Goal: Task Accomplishment & Management: Complete application form

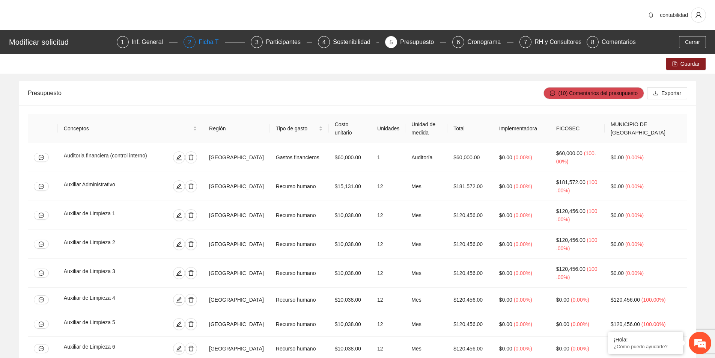
click at [208, 45] on div "Ficha T" at bounding box center [212, 42] width 26 height 12
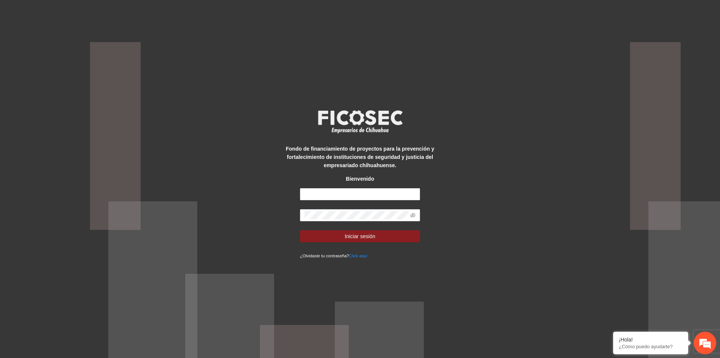
click at [335, 187] on div "Fondo de financiamiento de proyectos para la prevención y fortalecimiento de in…" at bounding box center [360, 178] width 150 height 161
click at [337, 194] on input "text" at bounding box center [360, 194] width 120 height 12
type input "**********"
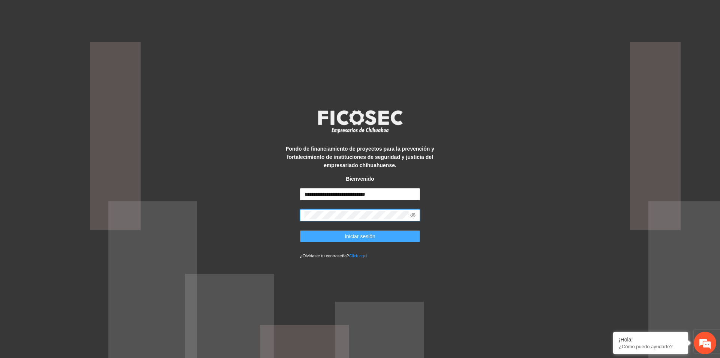
click at [383, 237] on button "Iniciar sesión" at bounding box center [360, 236] width 120 height 12
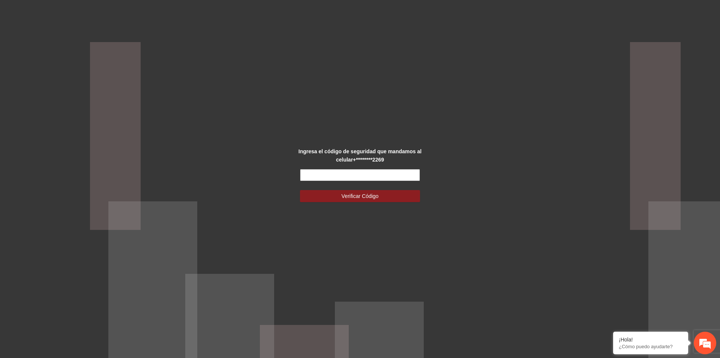
click at [347, 173] on input "text" at bounding box center [360, 175] width 120 height 12
click at [403, 176] on input "text" at bounding box center [360, 175] width 120 height 12
type input "******"
click at [397, 191] on button "Verificar Código" at bounding box center [360, 196] width 120 height 12
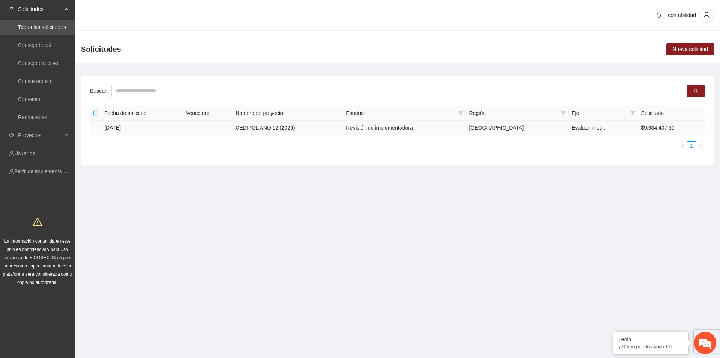
click at [118, 126] on td "[DATE]" at bounding box center [142, 127] width 82 height 15
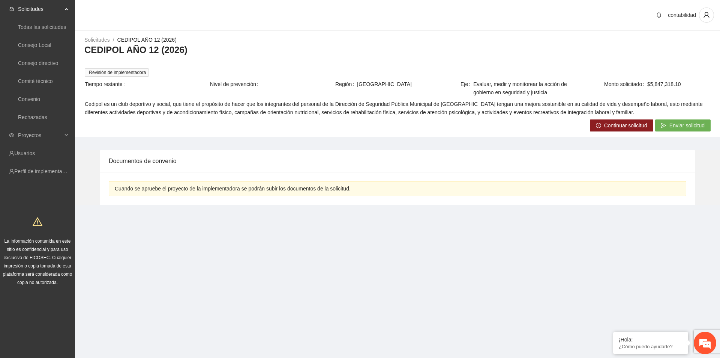
click at [625, 123] on span "Continuar solicitud" at bounding box center [626, 125] width 43 height 8
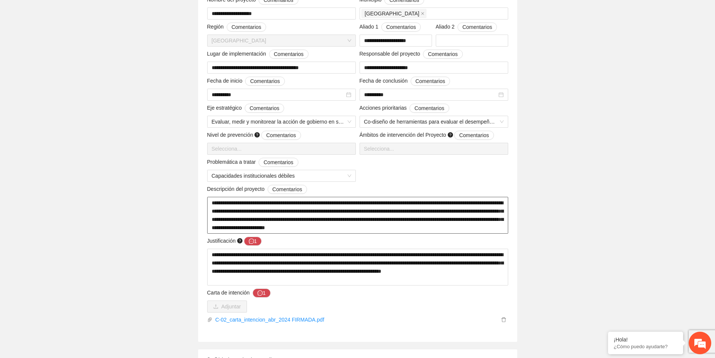
scroll to position [225, 0]
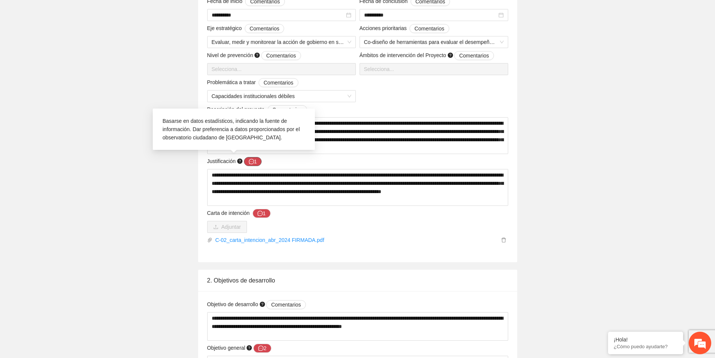
click at [253, 162] on icon "message" at bounding box center [251, 161] width 5 height 5
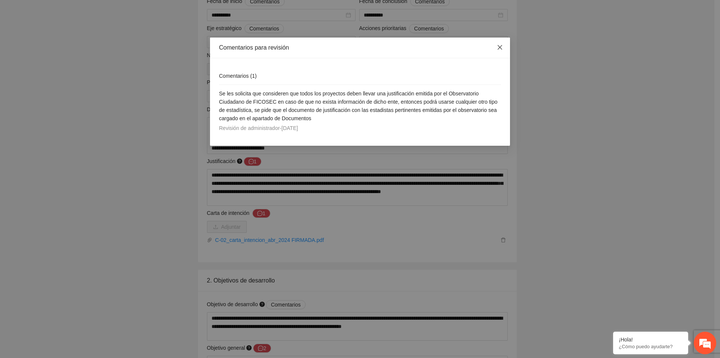
click at [502, 48] on icon "close" at bounding box center [500, 47] width 6 height 6
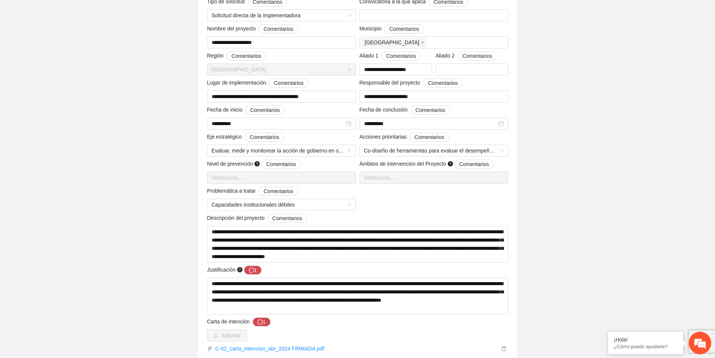
scroll to position [188, 0]
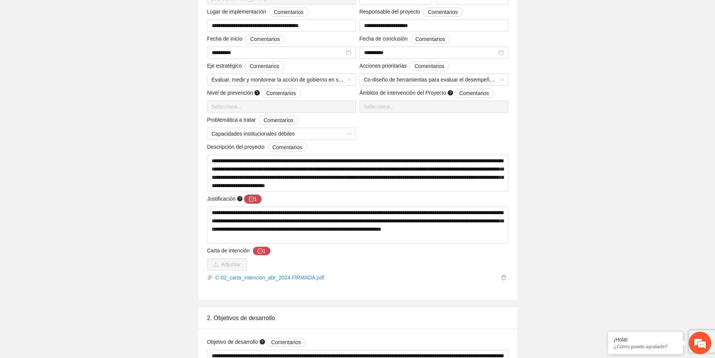
click at [250, 195] on button "1" at bounding box center [253, 198] width 18 height 9
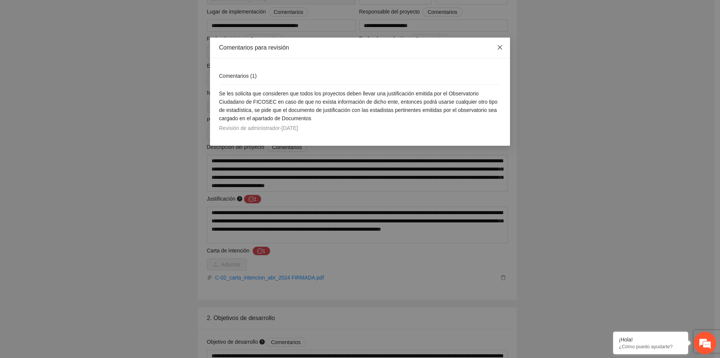
click at [502, 47] on icon "close" at bounding box center [500, 47] width 6 height 6
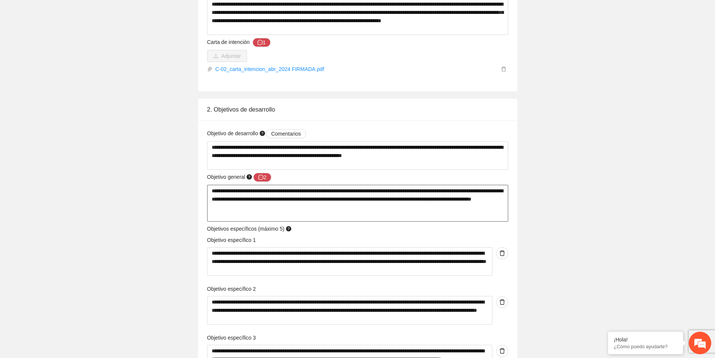
scroll to position [397, 0]
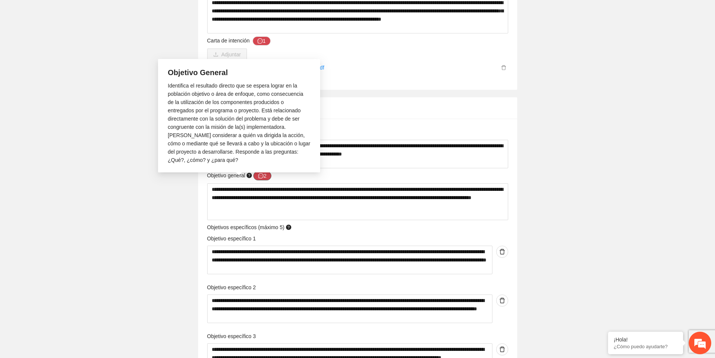
click at [266, 174] on button "2" at bounding box center [262, 175] width 18 height 9
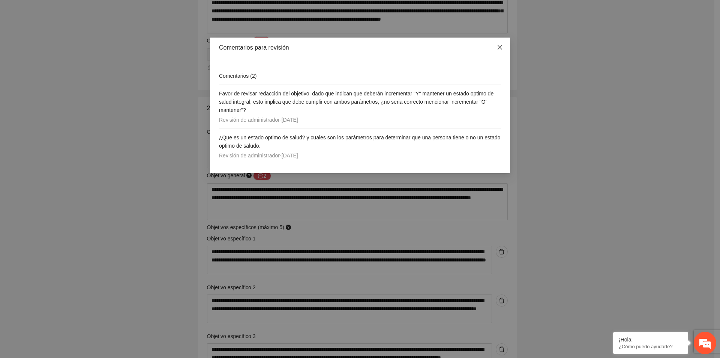
click at [494, 46] on span "Close" at bounding box center [500, 48] width 20 height 20
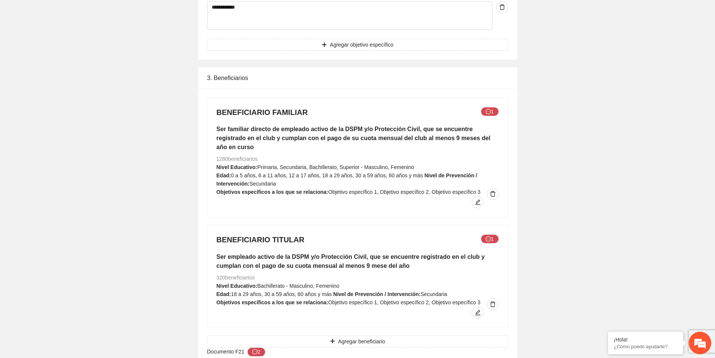
scroll to position [848, 0]
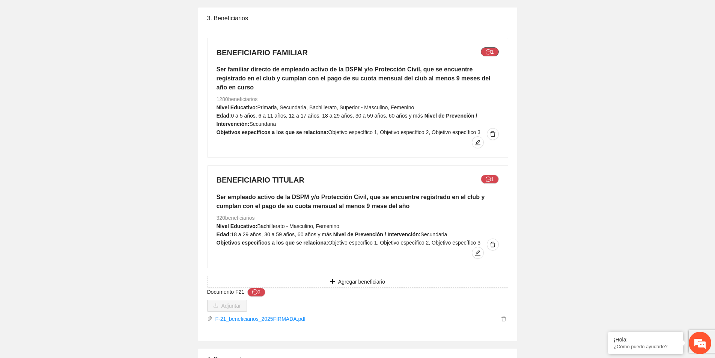
click at [492, 52] on button "1" at bounding box center [490, 51] width 18 height 9
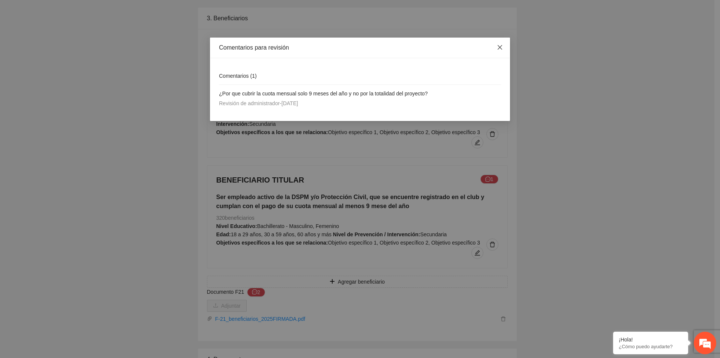
click at [502, 46] on icon "close" at bounding box center [500, 47] width 6 height 6
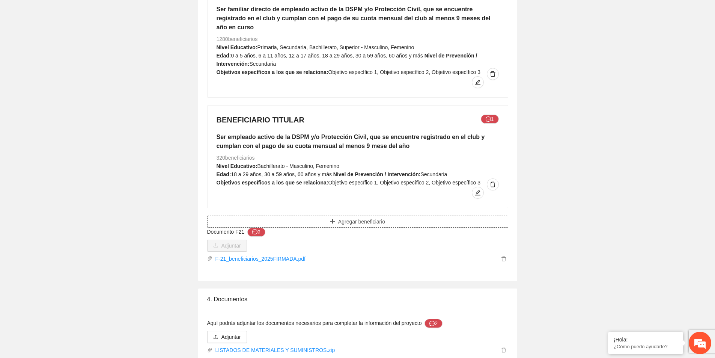
scroll to position [923, 0]
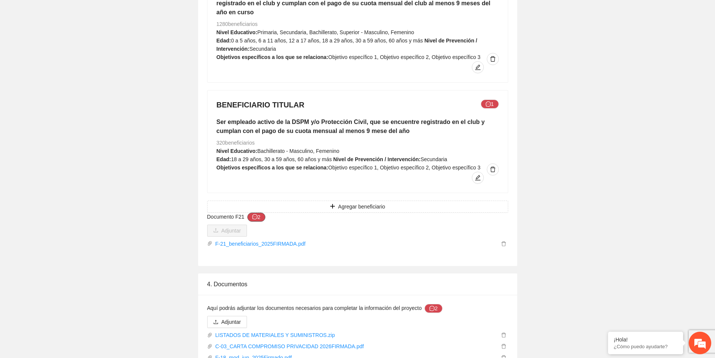
click at [254, 214] on icon "message" at bounding box center [254, 216] width 5 height 5
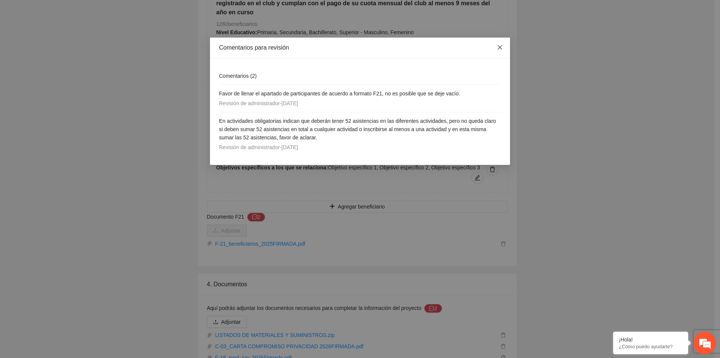
click at [499, 50] on icon "close" at bounding box center [500, 47] width 6 height 6
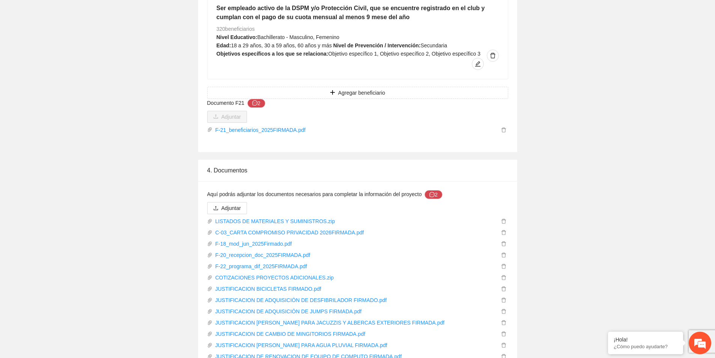
scroll to position [1110, 0]
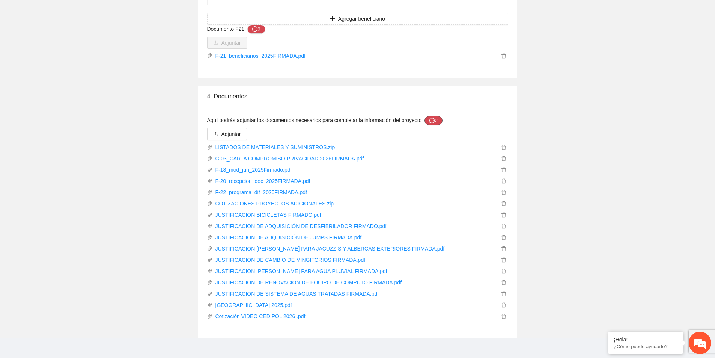
click at [432, 118] on icon "message" at bounding box center [431, 120] width 5 height 5
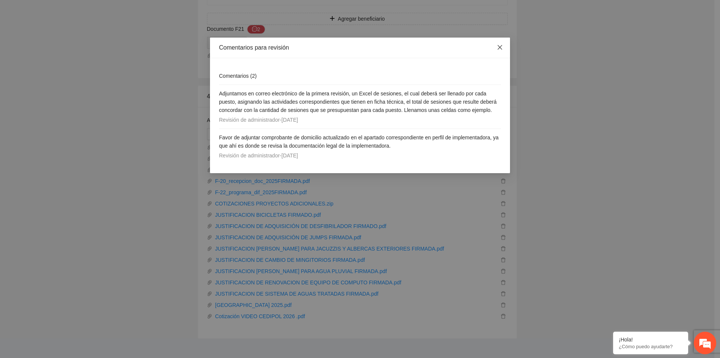
click at [501, 49] on icon "close" at bounding box center [500, 47] width 6 height 6
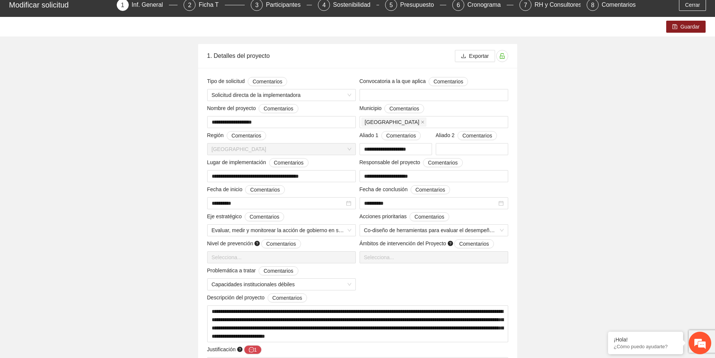
scroll to position [0, 0]
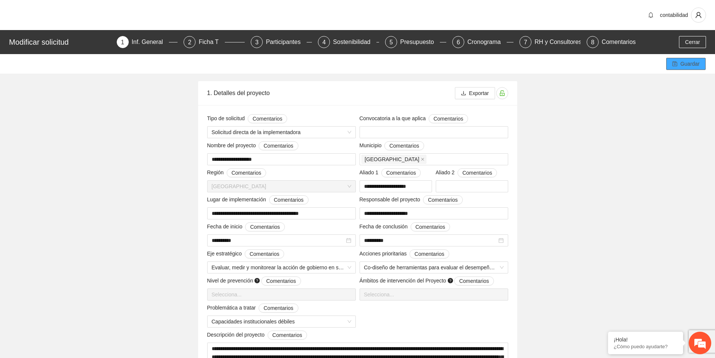
click at [675, 64] on icon "save" at bounding box center [674, 63] width 5 height 5
click at [218, 45] on div "Ficha T" at bounding box center [212, 42] width 26 height 12
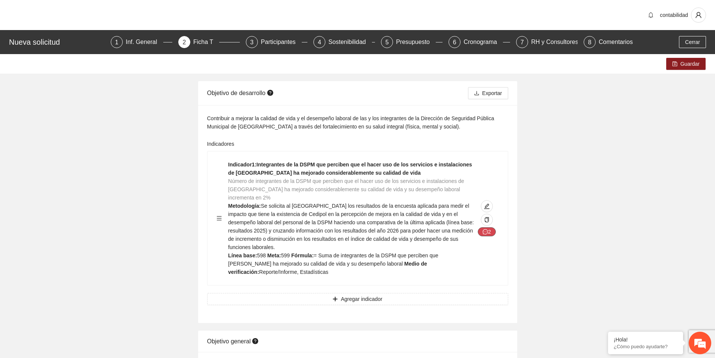
click at [491, 227] on button "2" at bounding box center [487, 231] width 18 height 9
click at [489, 227] on button "2" at bounding box center [487, 231] width 18 height 9
click at [485, 229] on icon "message" at bounding box center [485, 231] width 5 height 5
click at [484, 229] on icon "message" at bounding box center [485, 231] width 5 height 5
click at [697, 71] on div "Guardar" at bounding box center [357, 64] width 715 height 20
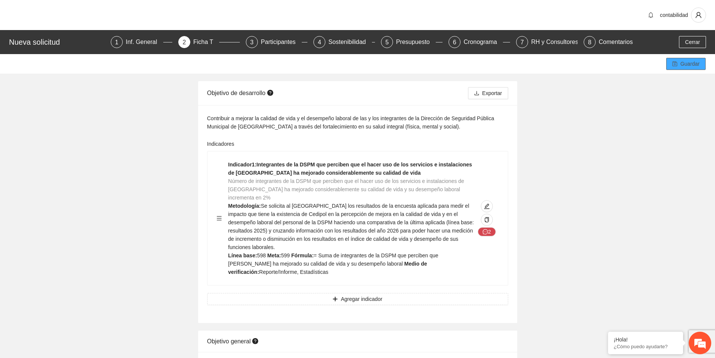
click at [690, 66] on span "Guardar" at bounding box center [689, 64] width 19 height 8
click at [486, 229] on icon "message" at bounding box center [485, 231] width 5 height 5
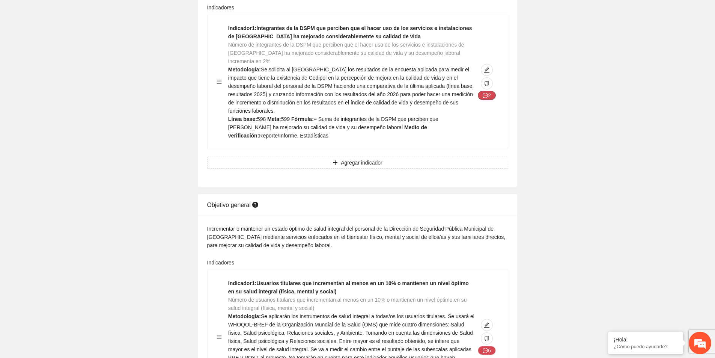
scroll to position [188, 0]
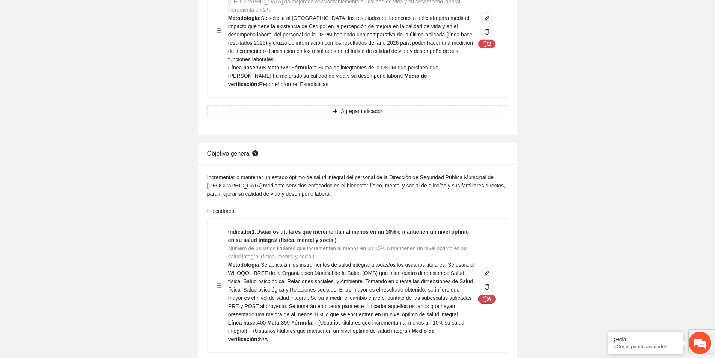
click at [480, 48] on button "6" at bounding box center [487, 43] width 18 height 9
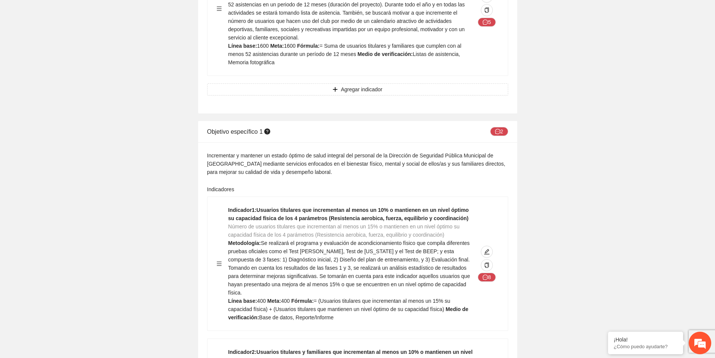
scroll to position [675, 0]
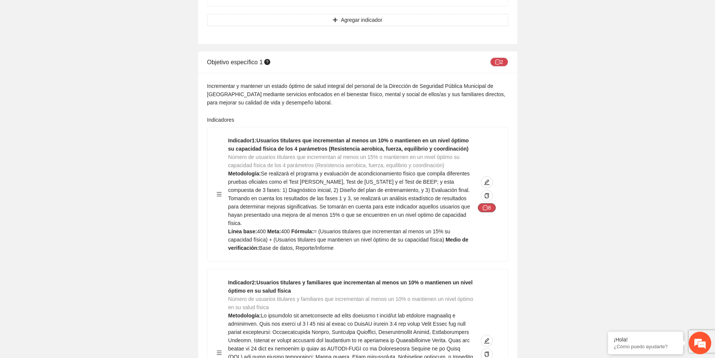
click at [491, 203] on button "8" at bounding box center [487, 207] width 18 height 9
click at [487, 205] on icon "message" at bounding box center [485, 207] width 5 height 5
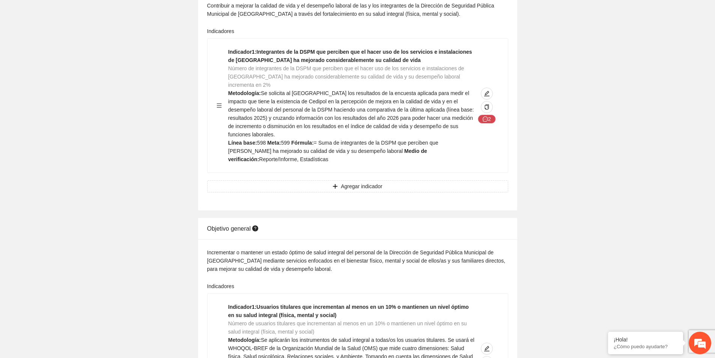
scroll to position [0, 0]
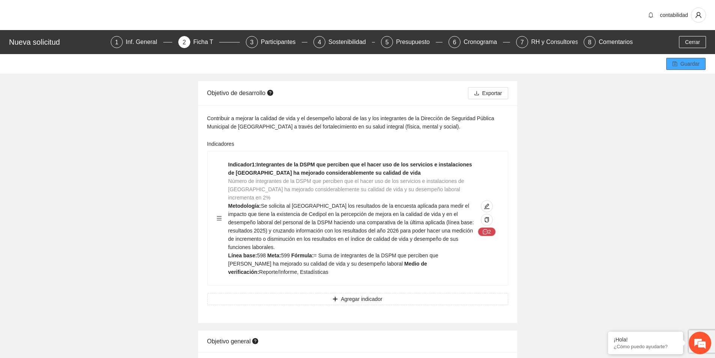
click at [677, 66] on icon "save" at bounding box center [674, 64] width 5 height 5
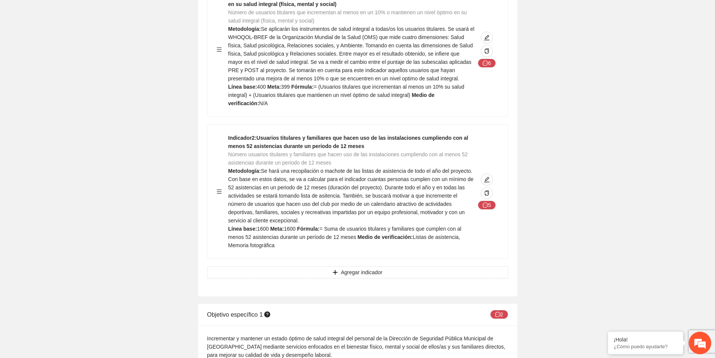
scroll to position [488, 0]
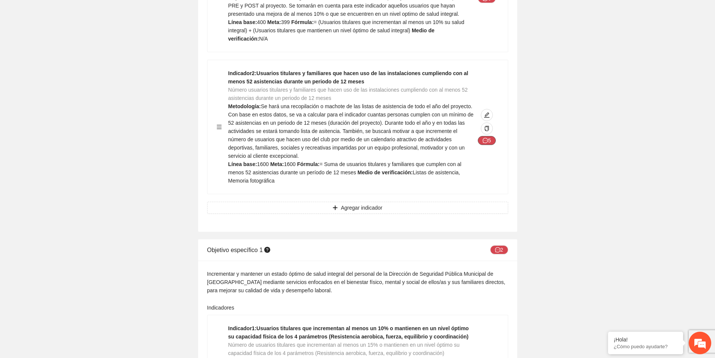
click at [487, 138] on icon "message" at bounding box center [485, 140] width 5 height 5
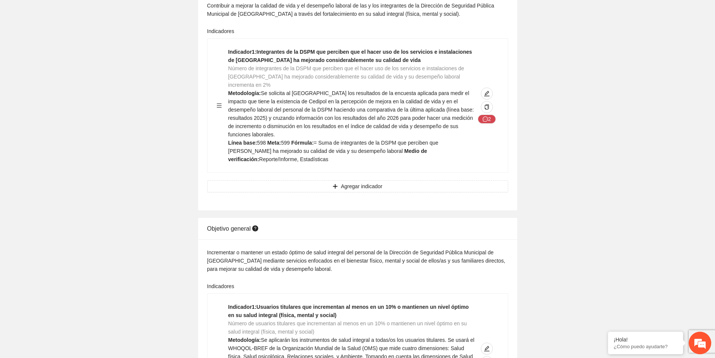
scroll to position [0, 0]
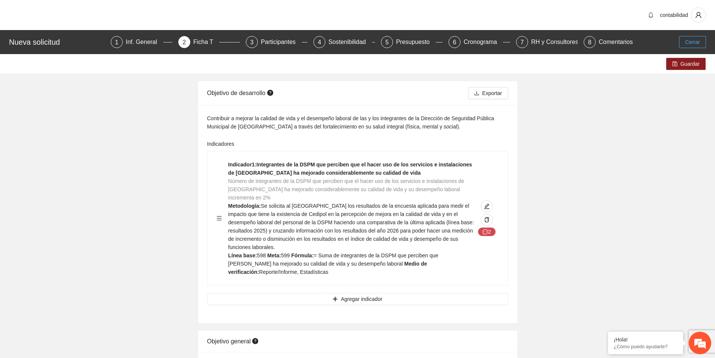
click at [695, 43] on span "Cerrar" at bounding box center [692, 42] width 15 height 8
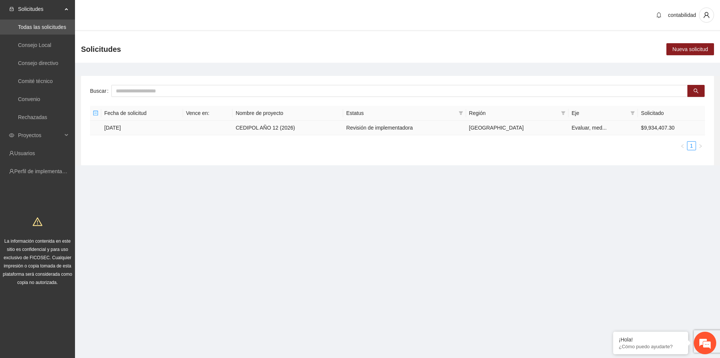
click at [116, 126] on td "[DATE]" at bounding box center [142, 127] width 82 height 15
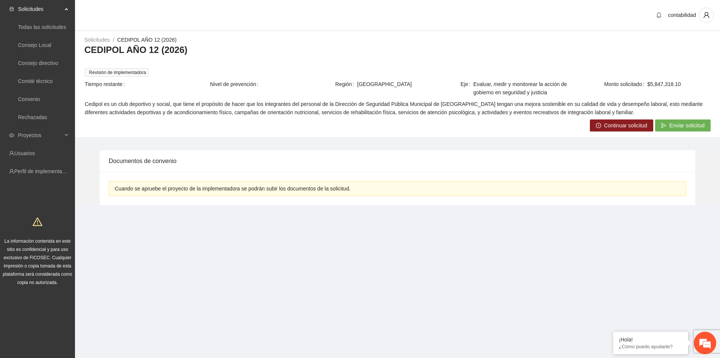
click at [615, 123] on span "Continuar solicitud" at bounding box center [626, 125] width 43 height 8
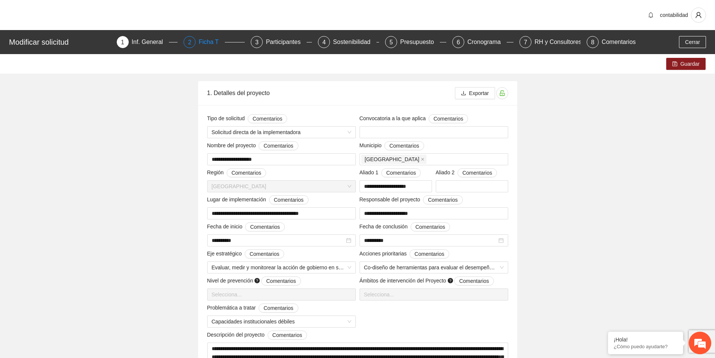
click at [216, 42] on div "Ficha T" at bounding box center [212, 42] width 26 height 12
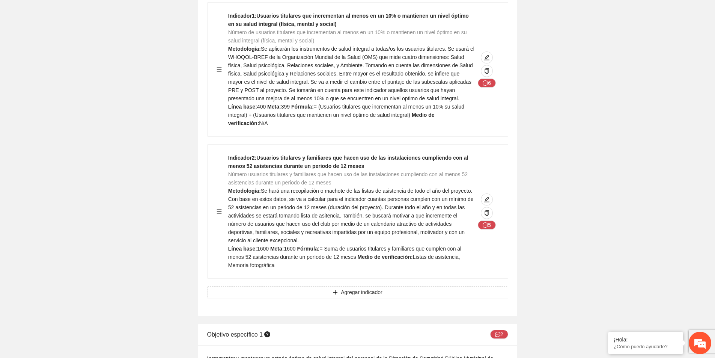
scroll to position [450, 0]
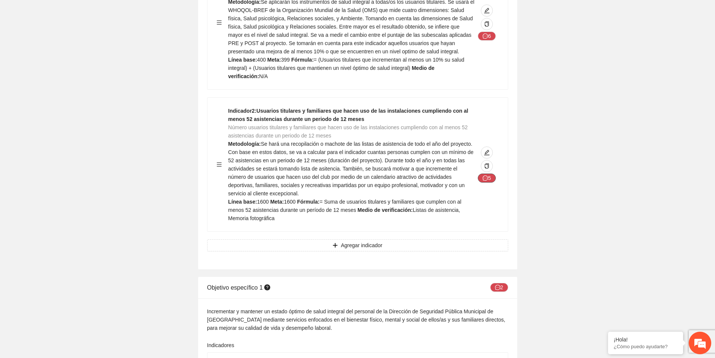
click at [482, 173] on button "5" at bounding box center [487, 177] width 18 height 9
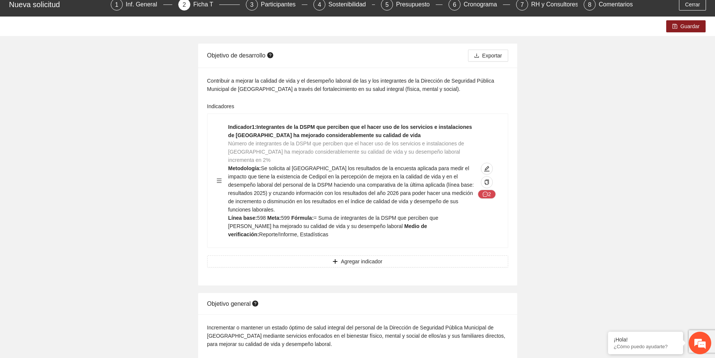
scroll to position [0, 0]
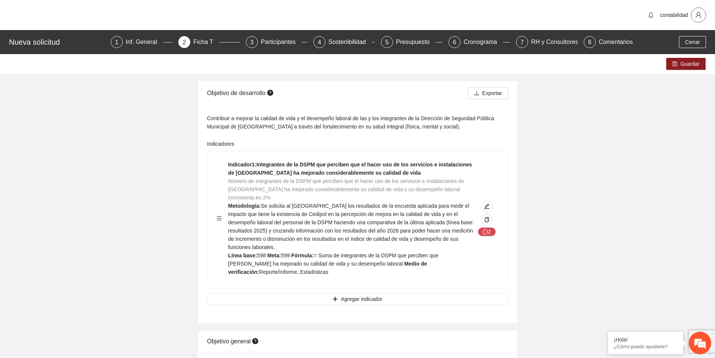
click at [705, 15] on span "user" at bounding box center [698, 15] width 14 height 7
click at [674, 42] on span "Cerrar sesión" at bounding box center [678, 43] width 47 height 8
